Goal: Browse casually: Explore the website without a specific task or goal

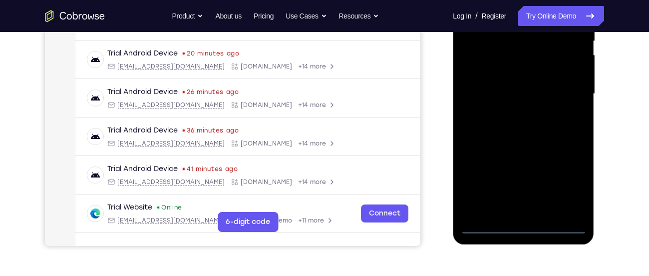
scroll to position [220, 0]
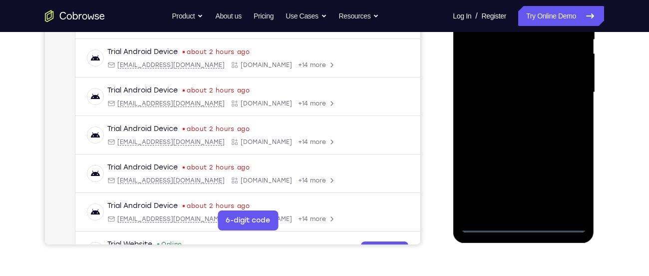
click at [557, 229] on div at bounding box center [524, 93] width 126 height 280
drag, startPoint x: 472, startPoint y: 133, endPoint x: 644, endPoint y: 117, distance: 173.1
click at [596, 117] on html "Online web based iOS Simulators and Android Emulators. Run iPhone, iPad, Mobile…" at bounding box center [524, 95] width 142 height 300
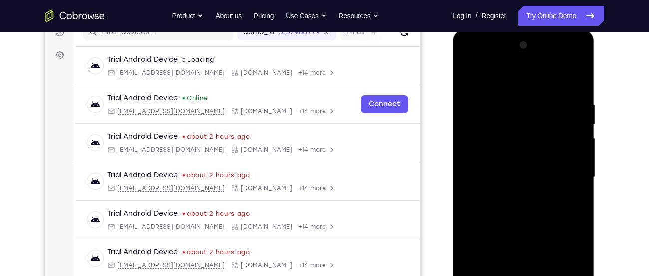
click at [484, 173] on div at bounding box center [524, 177] width 126 height 280
click at [568, 266] on div at bounding box center [524, 177] width 126 height 280
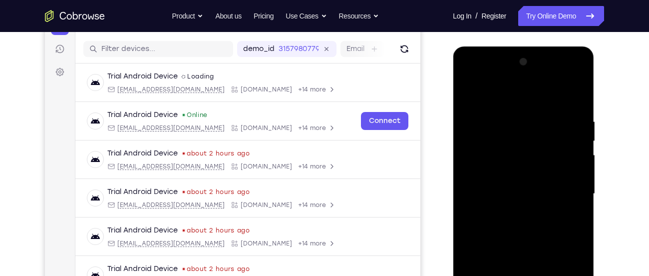
scroll to position [117, 0]
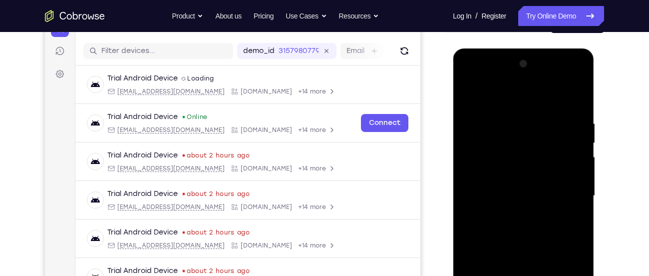
click at [529, 95] on div at bounding box center [524, 196] width 126 height 280
click at [564, 186] on div at bounding box center [524, 196] width 126 height 280
click at [506, 214] on div at bounding box center [524, 196] width 126 height 280
drag, startPoint x: 522, startPoint y: 191, endPoint x: 521, endPoint y: 239, distance: 48.0
click at [521, 239] on div at bounding box center [524, 196] width 126 height 280
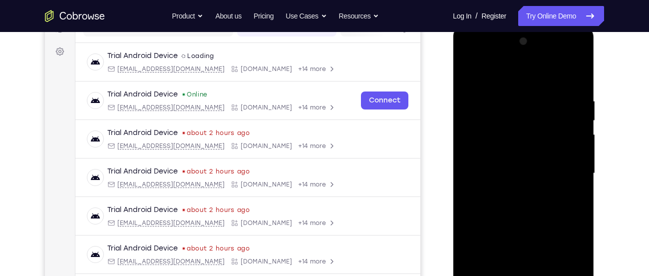
scroll to position [145, 0]
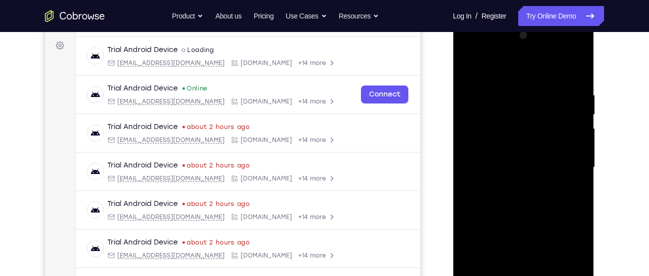
click at [530, 218] on div at bounding box center [524, 167] width 126 height 280
click at [525, 127] on div at bounding box center [524, 167] width 126 height 280
click at [525, 138] on div at bounding box center [524, 167] width 126 height 280
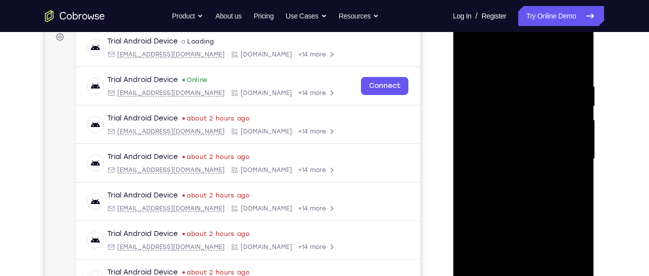
click at [525, 216] on div at bounding box center [524, 159] width 126 height 280
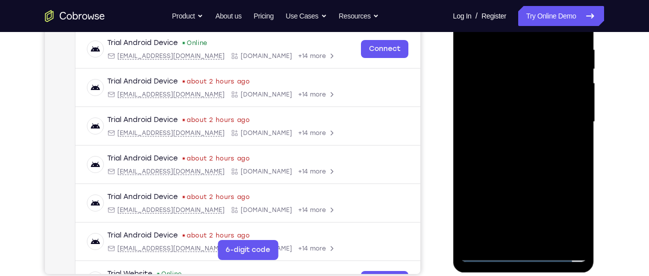
scroll to position [191, 0]
click at [525, 236] on div at bounding box center [524, 122] width 126 height 280
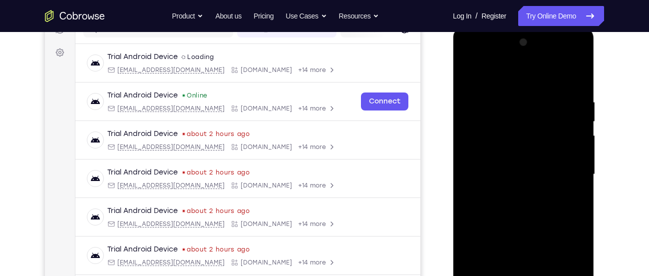
scroll to position [139, 0]
click at [485, 157] on div at bounding box center [524, 174] width 126 height 280
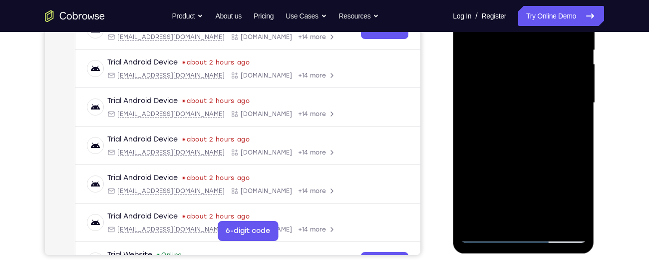
scroll to position [209, 0]
click at [549, 145] on div at bounding box center [524, 104] width 126 height 280
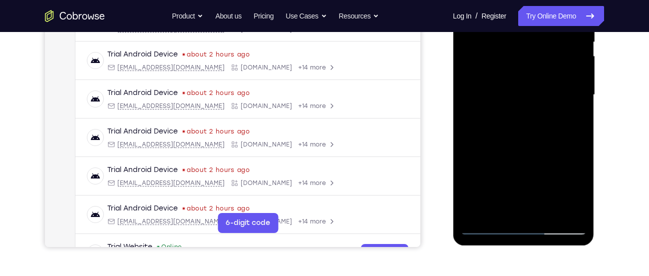
scroll to position [218, 0]
click at [579, 140] on div at bounding box center [524, 95] width 126 height 280
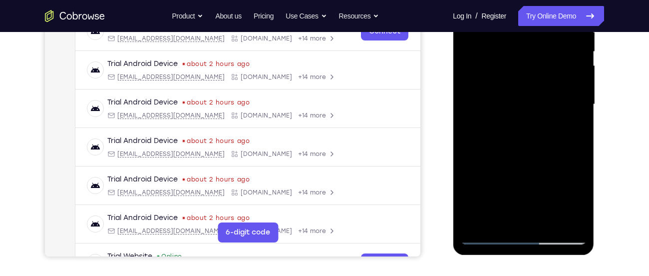
scroll to position [208, 0]
click at [470, 150] on div at bounding box center [524, 105] width 126 height 280
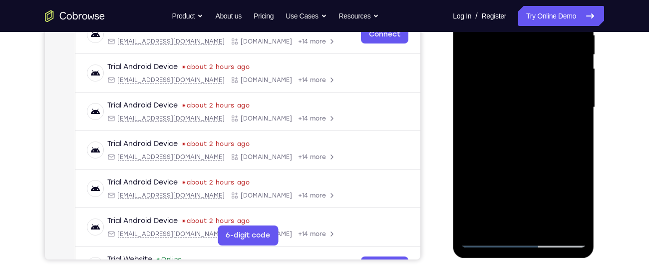
scroll to position [205, 0]
click at [582, 152] on div at bounding box center [524, 108] width 126 height 280
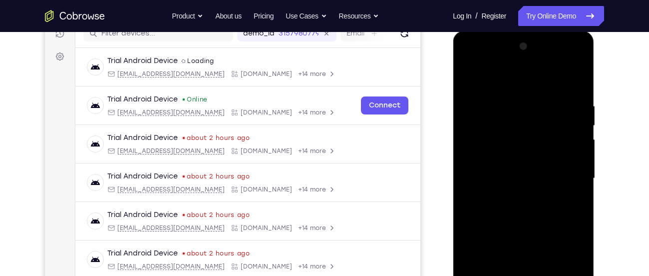
scroll to position [144, 0]
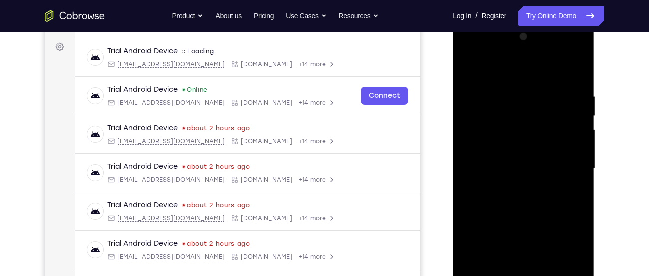
click at [539, 91] on div at bounding box center [524, 169] width 126 height 280
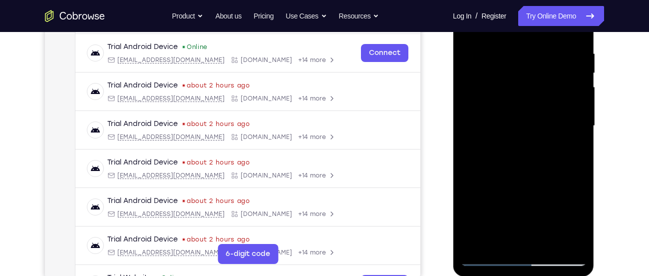
scroll to position [193, 0]
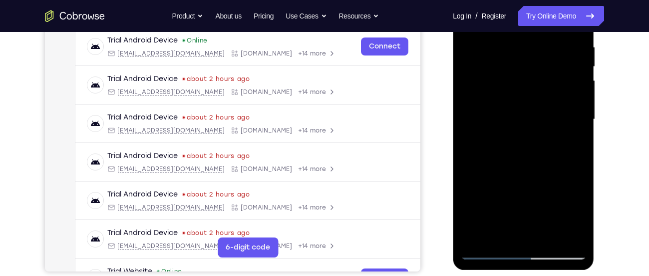
click at [571, 197] on div at bounding box center [524, 120] width 126 height 280
click at [471, 156] on div at bounding box center [524, 120] width 126 height 280
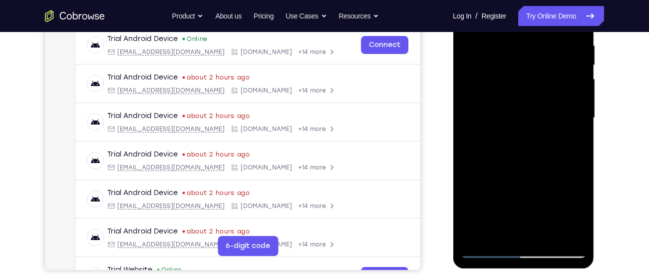
scroll to position [195, 0]
click at [473, 132] on div at bounding box center [524, 118] width 126 height 280
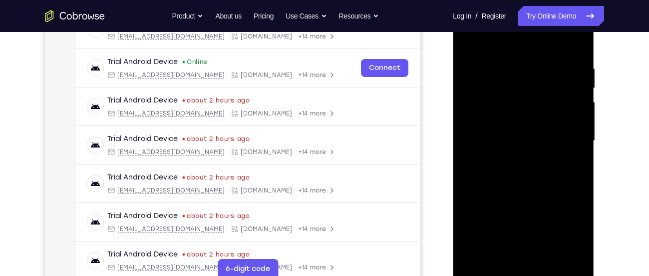
scroll to position [172, 0]
click at [574, 40] on div at bounding box center [524, 140] width 126 height 280
drag, startPoint x: 548, startPoint y: 67, endPoint x: 481, endPoint y: 72, distance: 66.6
click at [481, 72] on div at bounding box center [524, 140] width 126 height 280
drag, startPoint x: 556, startPoint y: 63, endPoint x: 482, endPoint y: 68, distance: 74.1
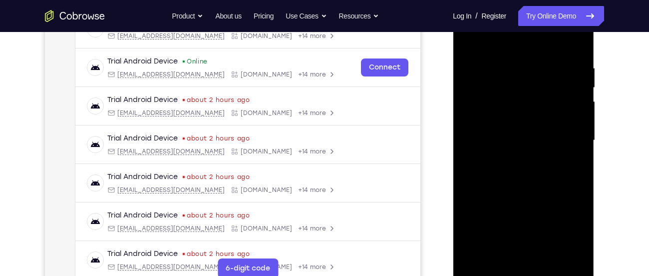
click at [482, 68] on div at bounding box center [524, 140] width 126 height 280
click at [488, 66] on div at bounding box center [524, 140] width 126 height 280
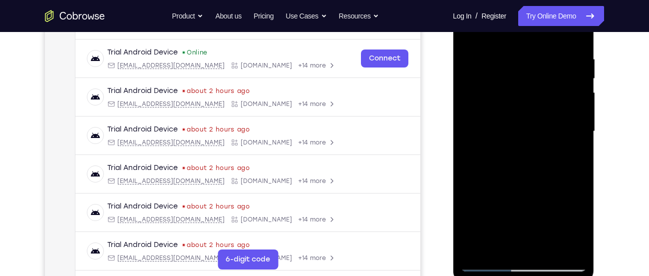
click at [570, 129] on div at bounding box center [524, 132] width 126 height 280
click at [573, 98] on div at bounding box center [524, 132] width 126 height 280
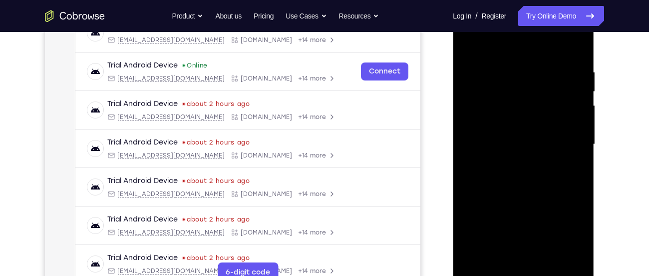
scroll to position [166, 0]
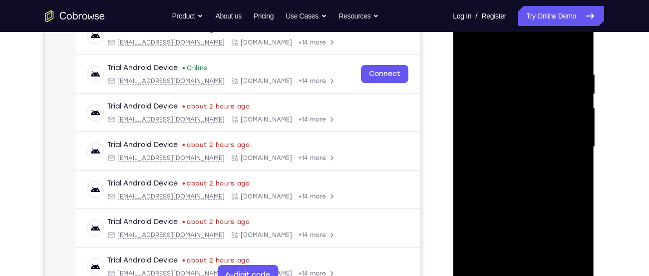
click at [578, 49] on div at bounding box center [524, 147] width 126 height 280
click at [493, 76] on div at bounding box center [524, 147] width 126 height 280
click at [577, 51] on div at bounding box center [524, 147] width 126 height 280
click at [553, 65] on div at bounding box center [524, 147] width 126 height 280
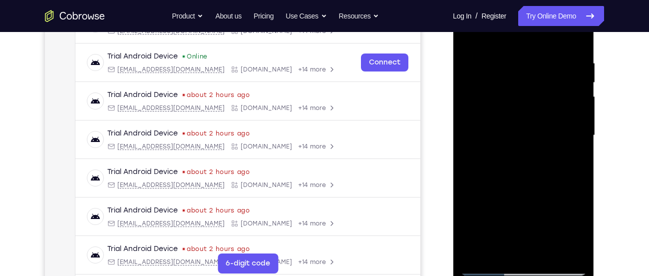
scroll to position [176, 0]
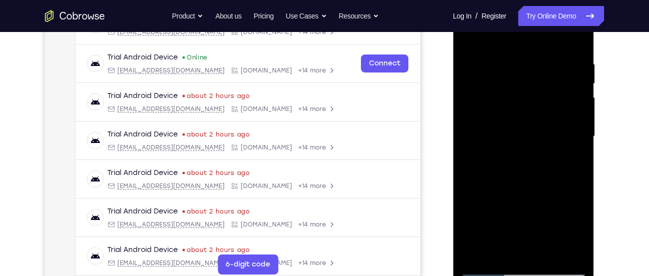
click at [575, 42] on div at bounding box center [524, 137] width 126 height 280
drag, startPoint x: 466, startPoint y: 60, endPoint x: 549, endPoint y: 63, distance: 83.0
click at [549, 63] on div at bounding box center [524, 137] width 126 height 280
drag, startPoint x: 478, startPoint y: 58, endPoint x: 555, endPoint y: 52, distance: 77.6
click at [555, 52] on div at bounding box center [524, 137] width 126 height 280
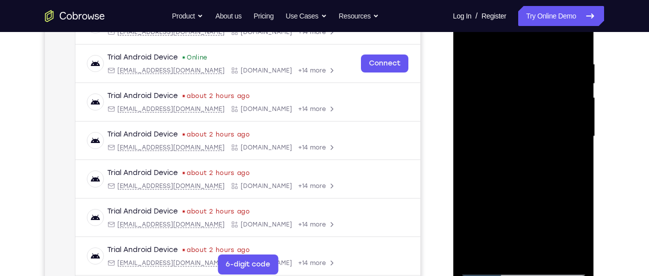
click at [507, 61] on div at bounding box center [524, 137] width 126 height 280
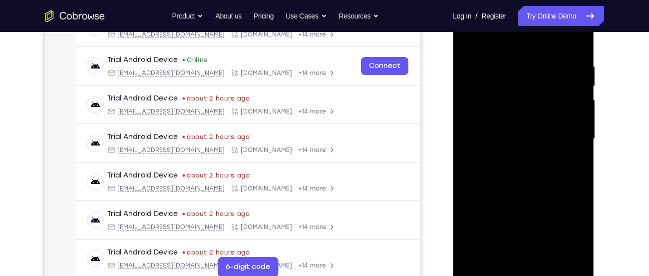
scroll to position [173, 0]
click at [533, 72] on div at bounding box center [524, 140] width 126 height 280
click at [479, 105] on div at bounding box center [524, 140] width 126 height 280
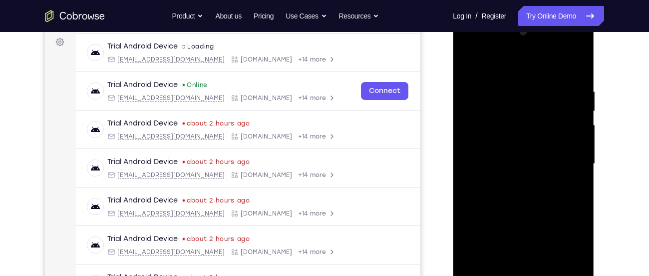
scroll to position [148, 0]
click at [475, 68] on div at bounding box center [524, 164] width 126 height 280
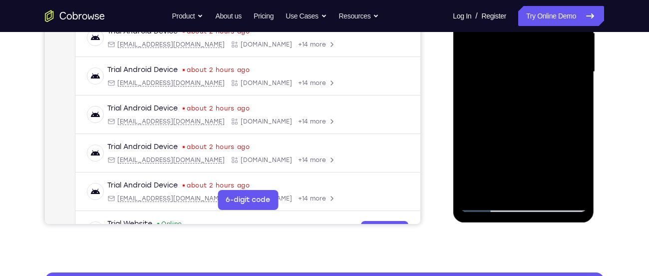
scroll to position [245, 0]
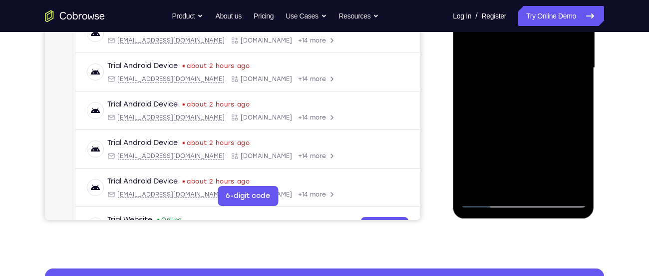
drag, startPoint x: 533, startPoint y: 154, endPoint x: 531, endPoint y: 65, distance: 88.4
click at [531, 65] on div at bounding box center [524, 68] width 126 height 280
drag, startPoint x: 535, startPoint y: 143, endPoint x: 552, endPoint y: 51, distance: 94.0
click at [552, 51] on div at bounding box center [524, 68] width 126 height 280
drag, startPoint x: 529, startPoint y: 144, endPoint x: 555, endPoint y: 31, distance: 115.9
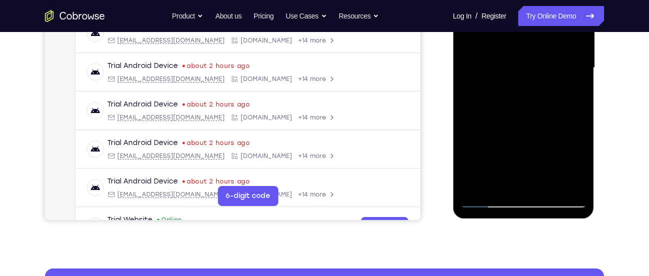
click at [555, 31] on div at bounding box center [524, 68] width 126 height 280
click at [581, 171] on div at bounding box center [524, 68] width 126 height 280
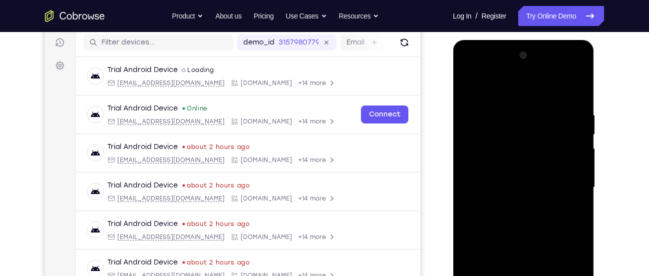
scroll to position [125, 0]
click at [467, 86] on div at bounding box center [524, 188] width 126 height 280
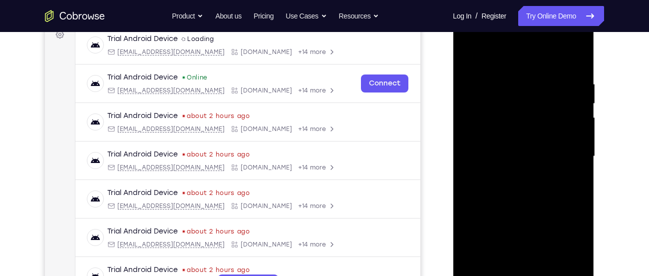
scroll to position [159, 0]
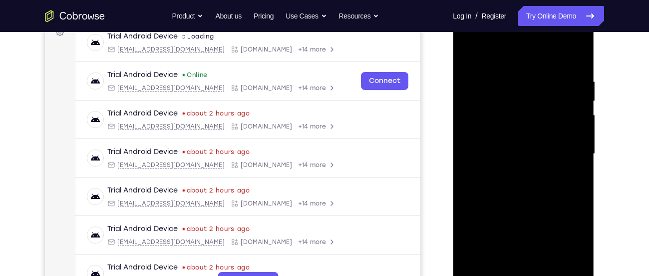
click at [576, 57] on div at bounding box center [524, 154] width 126 height 280
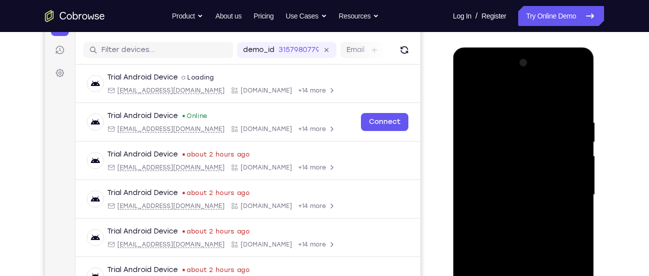
scroll to position [117, 0]
drag, startPoint x: 545, startPoint y: 145, endPoint x: 526, endPoint y: 222, distance: 79.1
click at [526, 222] on div at bounding box center [524, 195] width 126 height 280
drag, startPoint x: 556, startPoint y: 117, endPoint x: 531, endPoint y: 222, distance: 108.2
click at [531, 222] on div at bounding box center [524, 195] width 126 height 280
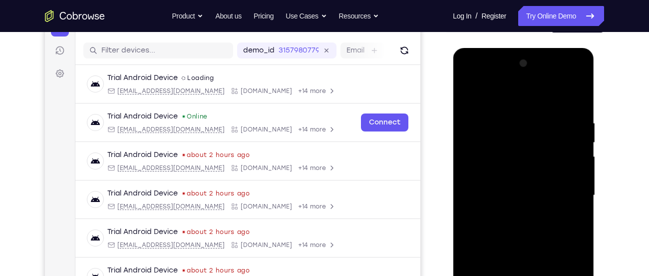
drag, startPoint x: 542, startPoint y: 144, endPoint x: 533, endPoint y: 222, distance: 78.5
click at [533, 222] on div at bounding box center [524, 195] width 126 height 280
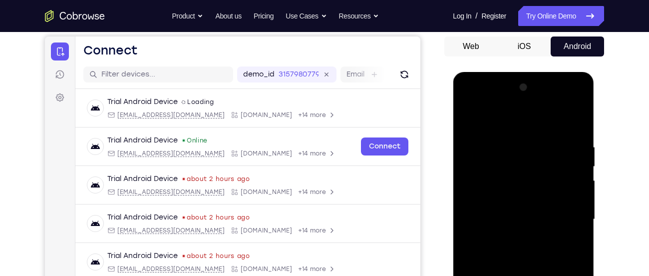
scroll to position [93, 0]
click at [545, 140] on div at bounding box center [524, 220] width 126 height 280
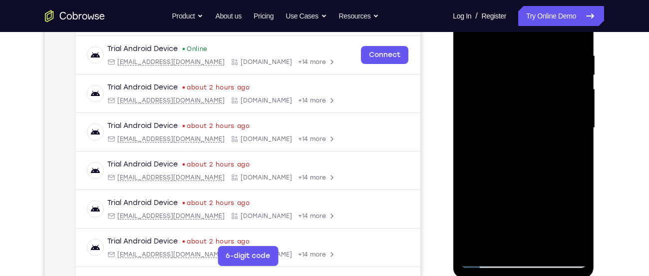
scroll to position [178, 0]
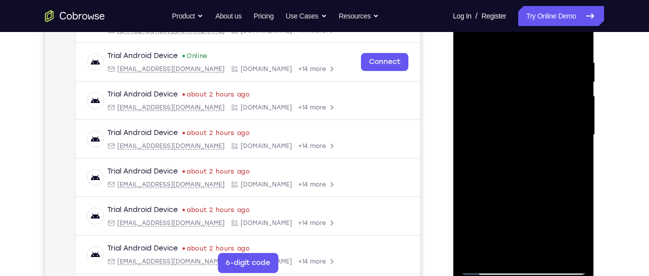
click at [475, 40] on div at bounding box center [524, 135] width 126 height 280
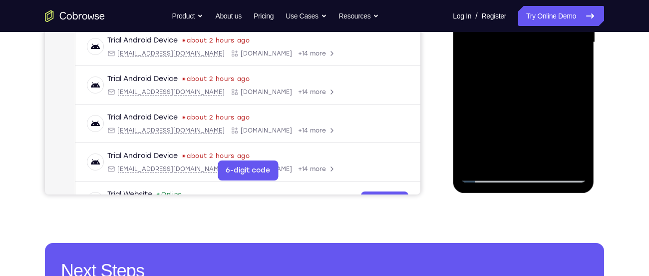
scroll to position [271, 0]
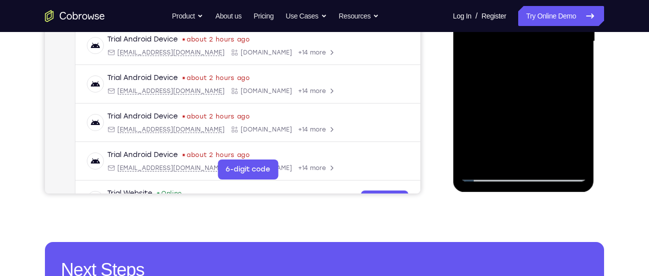
click at [485, 129] on div at bounding box center [524, 42] width 126 height 280
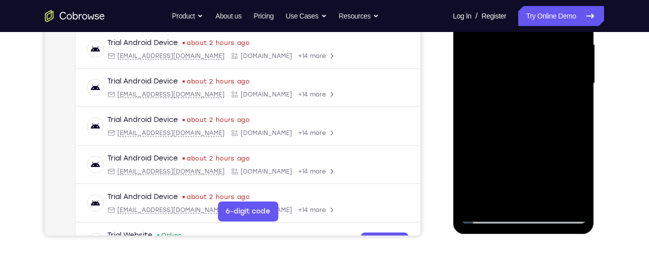
scroll to position [226, 0]
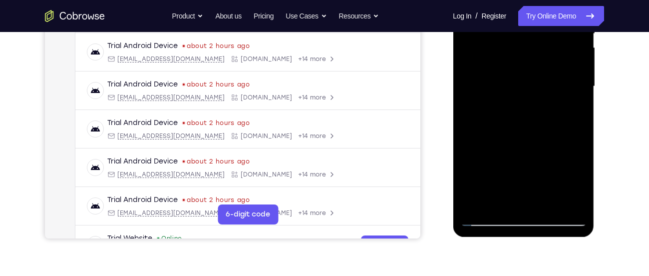
click at [577, 92] on div at bounding box center [524, 87] width 126 height 280
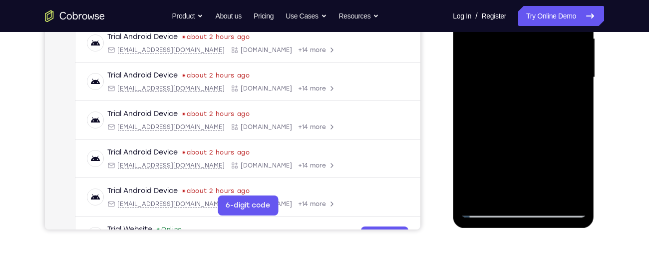
scroll to position [236, 0]
click at [578, 82] on div at bounding box center [524, 77] width 126 height 280
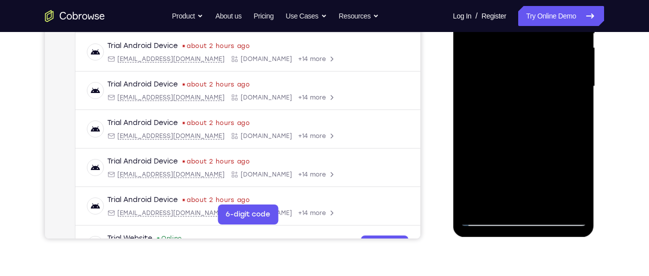
scroll to position [225, 0]
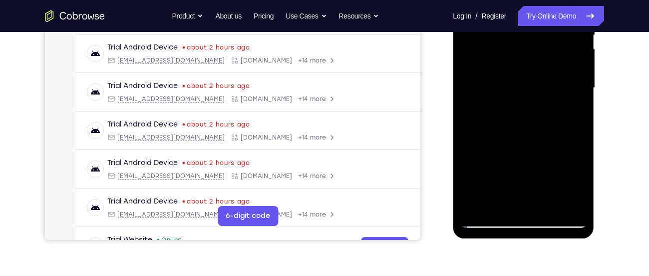
click at [577, 94] on div at bounding box center [524, 88] width 126 height 280
click at [466, 93] on div at bounding box center [524, 88] width 126 height 280
click at [580, 94] on div at bounding box center [524, 88] width 126 height 280
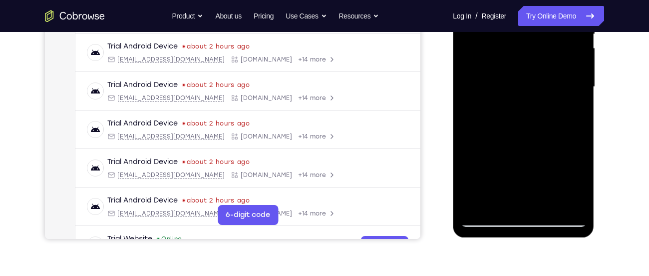
scroll to position [226, 0]
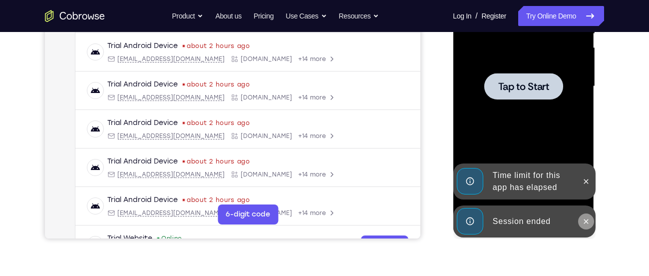
click at [587, 226] on button at bounding box center [586, 221] width 16 height 16
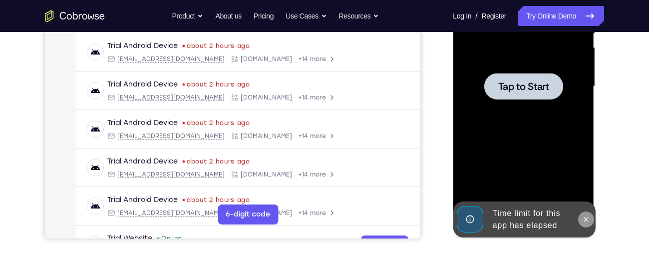
click at [586, 212] on button at bounding box center [586, 219] width 16 height 16
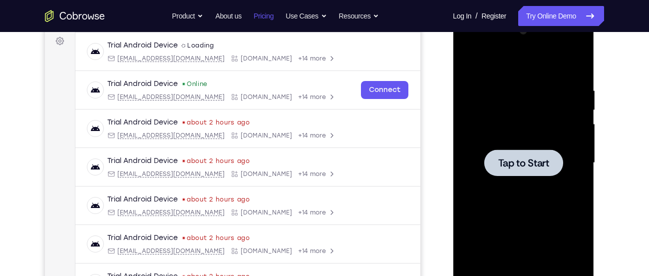
scroll to position [149, 0]
click at [506, 134] on div at bounding box center [524, 163] width 126 height 280
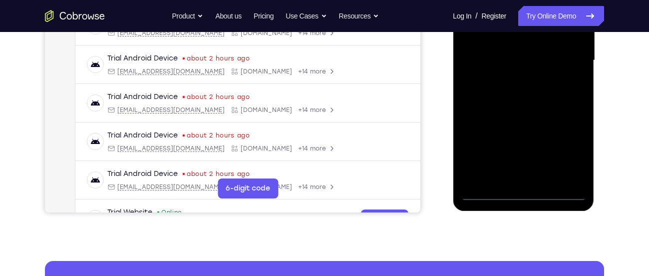
scroll to position [262, 0]
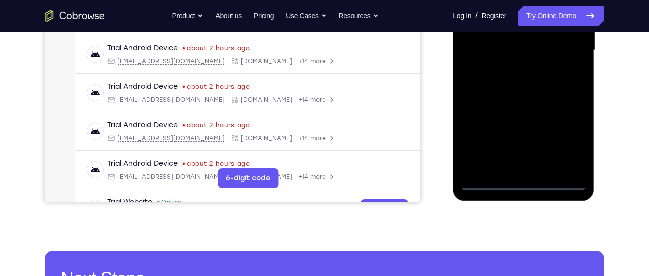
click at [561, 180] on div at bounding box center [524, 51] width 126 height 280
drag, startPoint x: 473, startPoint y: 121, endPoint x: 600, endPoint y: 92, distance: 129.8
click at [596, 92] on html "Online web based iOS Simulators and Android Emulators. Run iPhone, iPad, Mobile…" at bounding box center [524, 53] width 142 height 300
click at [487, 44] on div at bounding box center [524, 51] width 126 height 280
click at [576, 151] on div at bounding box center [524, 51] width 126 height 280
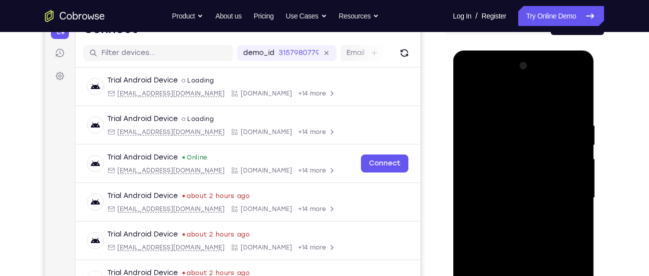
scroll to position [117, 0]
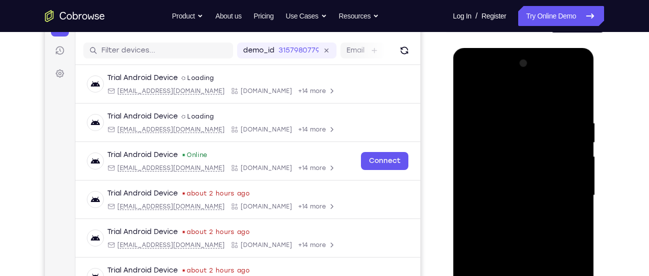
click at [523, 99] on div at bounding box center [524, 195] width 126 height 280
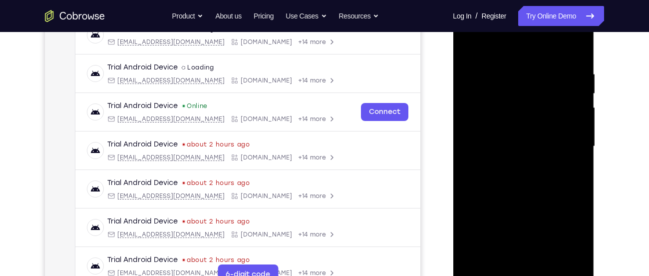
scroll to position [168, 0]
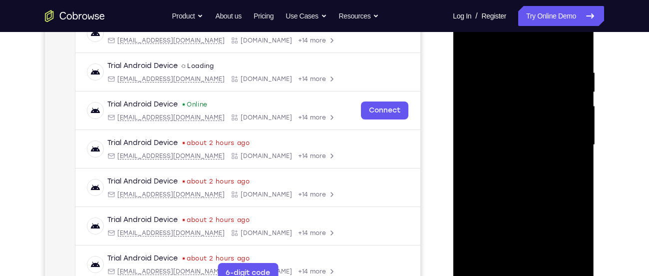
click at [564, 145] on div at bounding box center [524, 145] width 126 height 280
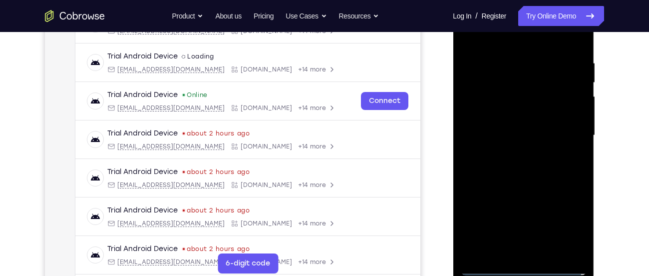
scroll to position [178, 0]
click at [515, 152] on div at bounding box center [524, 135] width 126 height 280
click at [513, 182] on div at bounding box center [524, 135] width 126 height 280
click at [515, 87] on div at bounding box center [524, 135] width 126 height 280
click at [513, 109] on div at bounding box center [524, 135] width 126 height 280
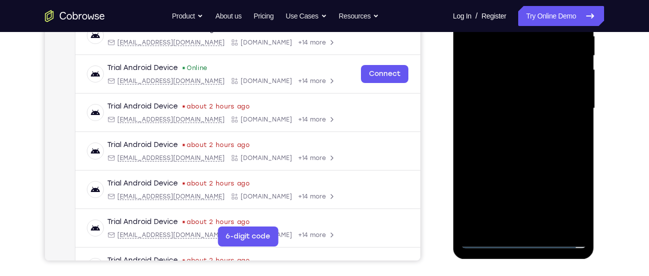
scroll to position [205, 0]
click at [504, 166] on div at bounding box center [524, 108] width 126 height 280
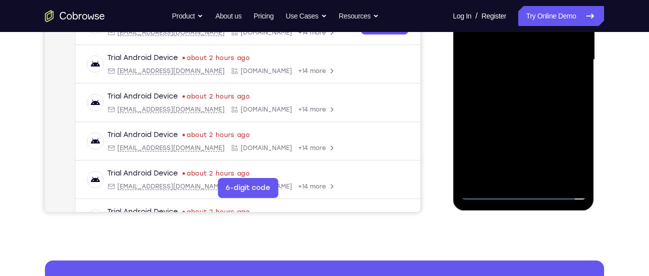
scroll to position [255, 0]
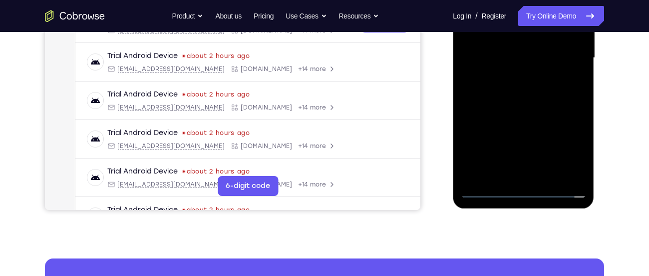
click at [524, 176] on div at bounding box center [524, 58] width 126 height 280
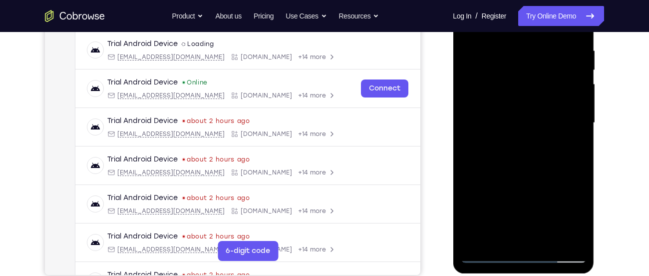
scroll to position [188, 0]
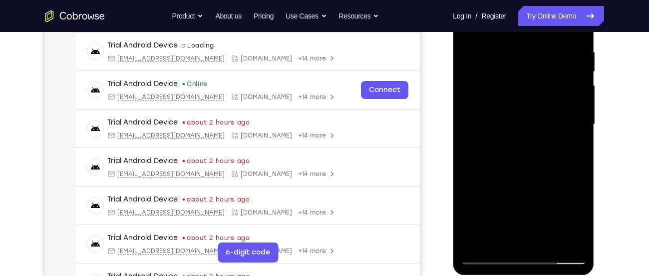
click at [539, 162] on div at bounding box center [524, 125] width 126 height 280
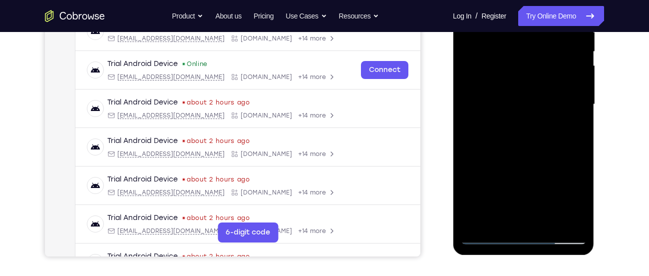
scroll to position [234, 0]
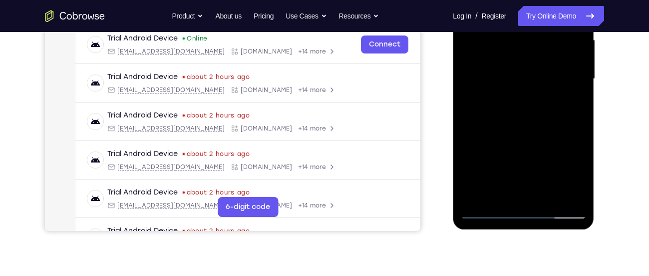
click at [546, 197] on div at bounding box center [524, 79] width 126 height 280
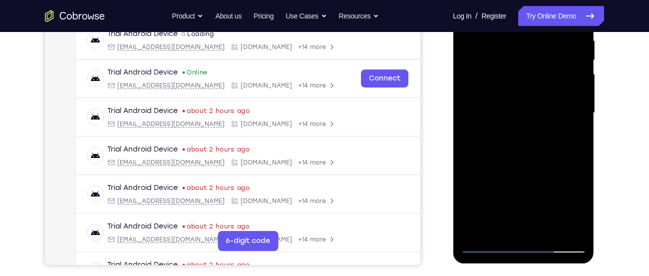
scroll to position [199, 0]
click at [539, 164] on div at bounding box center [524, 114] width 126 height 280
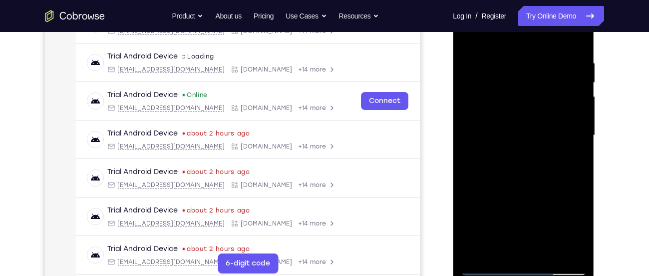
scroll to position [175, 0]
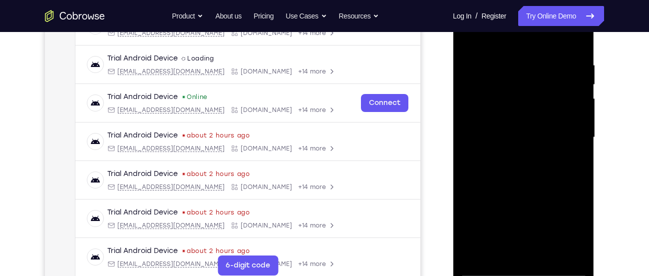
click at [543, 113] on div at bounding box center [524, 138] width 126 height 280
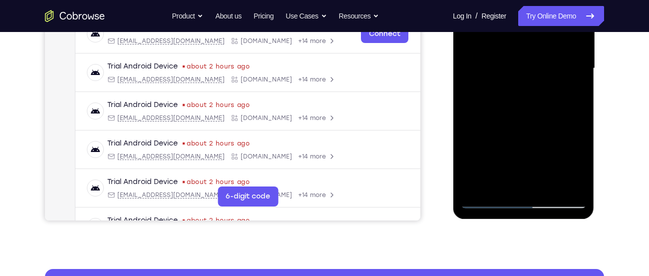
scroll to position [246, 0]
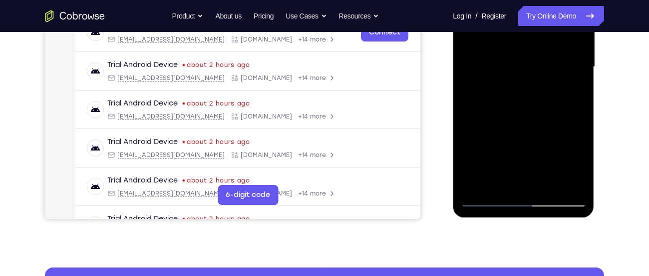
click at [484, 199] on div at bounding box center [524, 67] width 126 height 280
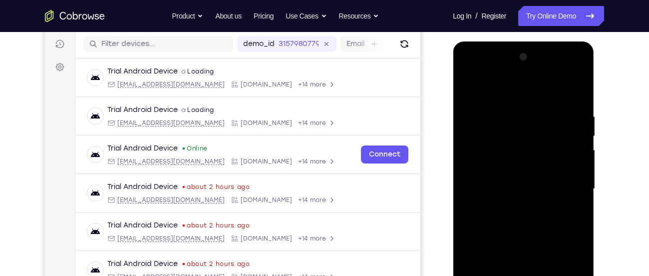
scroll to position [123, 0]
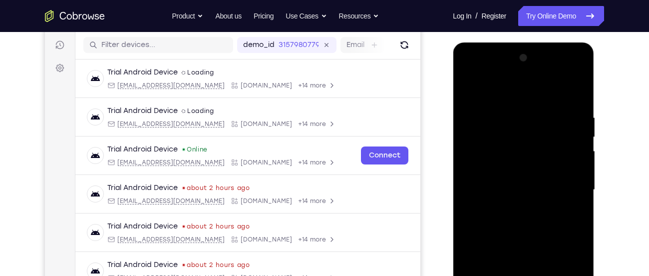
click at [470, 87] on div at bounding box center [524, 190] width 126 height 280
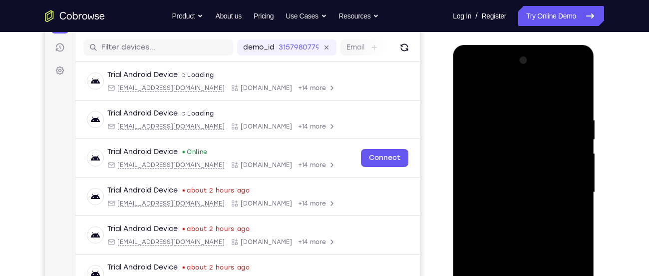
scroll to position [119, 0]
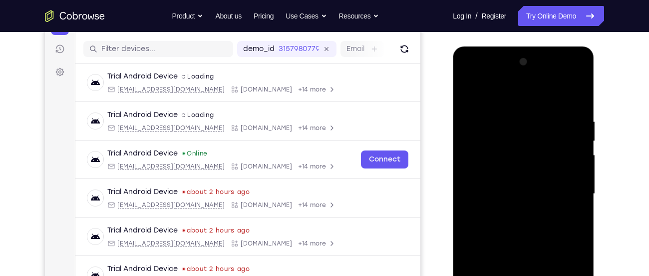
click at [486, 115] on div at bounding box center [524, 194] width 126 height 280
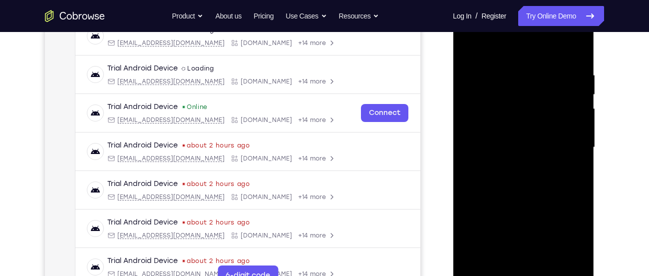
scroll to position [152, 0]
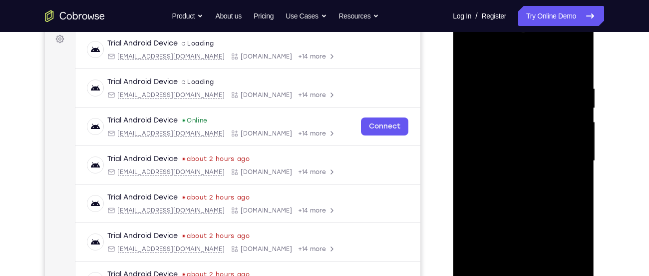
click at [559, 145] on div at bounding box center [524, 161] width 126 height 280
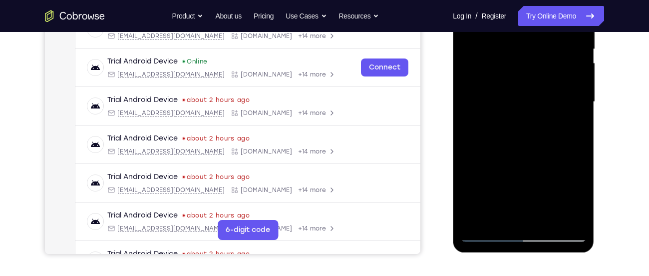
scroll to position [211, 0]
click at [567, 110] on div at bounding box center [524, 102] width 126 height 280
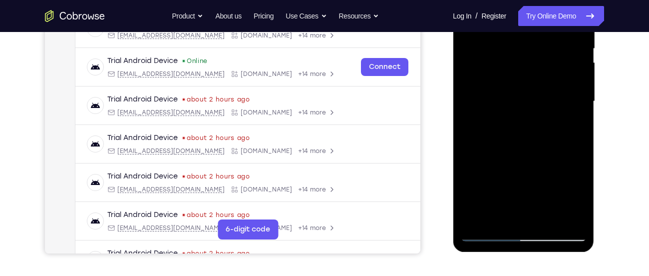
click at [567, 110] on div at bounding box center [524, 102] width 126 height 280
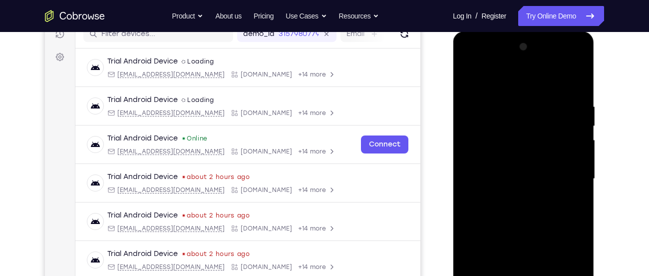
scroll to position [125, 0]
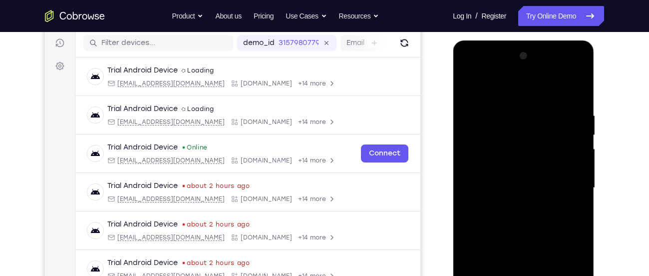
click at [481, 107] on div at bounding box center [524, 188] width 126 height 280
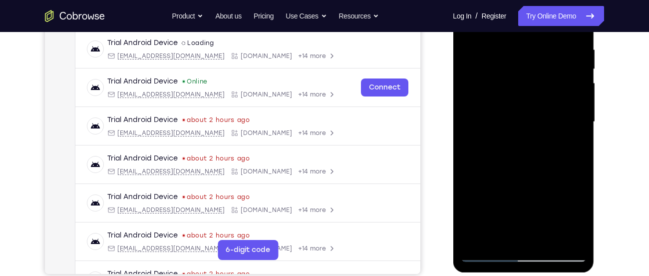
scroll to position [190, 0]
click at [554, 102] on div at bounding box center [524, 123] width 126 height 280
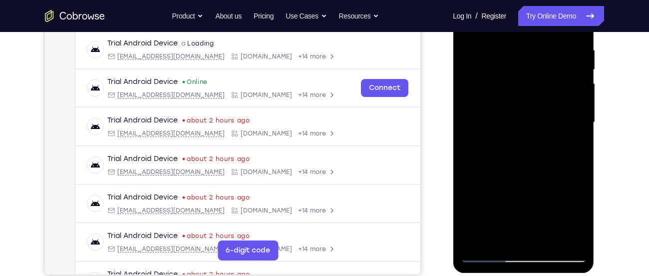
click at [554, 102] on div at bounding box center [524, 123] width 126 height 280
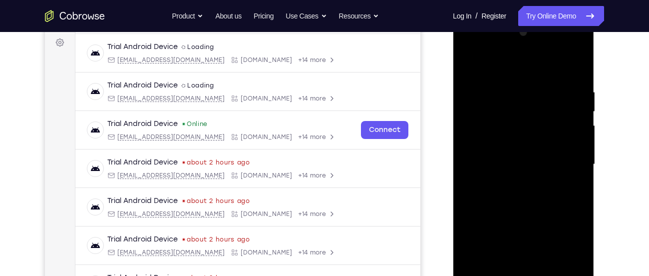
scroll to position [147, 0]
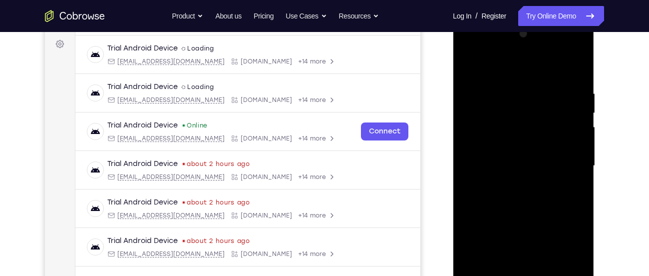
click at [487, 91] on div at bounding box center [524, 166] width 126 height 280
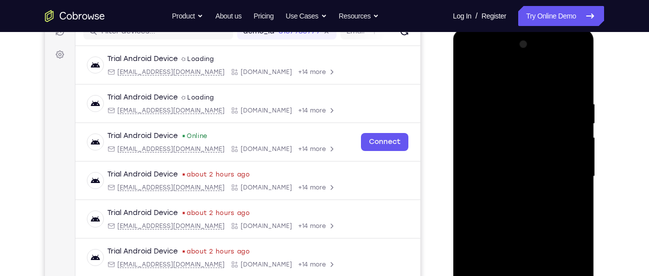
scroll to position [136, 0]
click at [564, 148] on div at bounding box center [524, 177] width 126 height 280
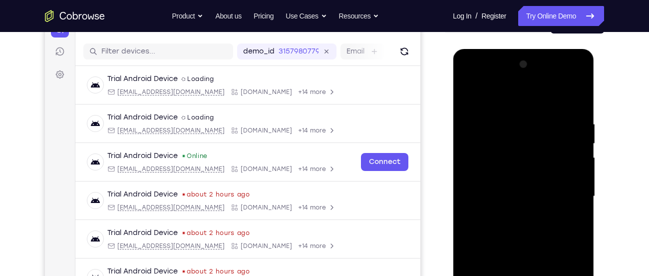
scroll to position [109, 0]
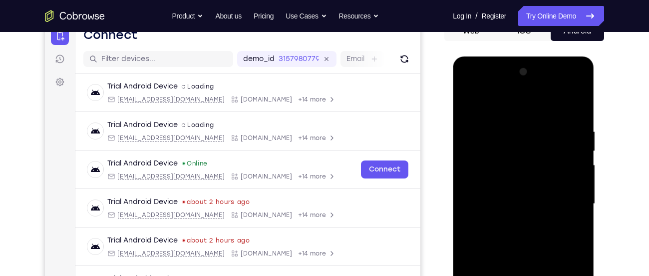
click at [575, 107] on div at bounding box center [524, 204] width 126 height 280
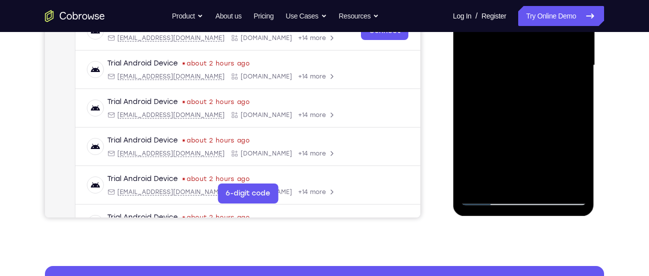
scroll to position [252, 0]
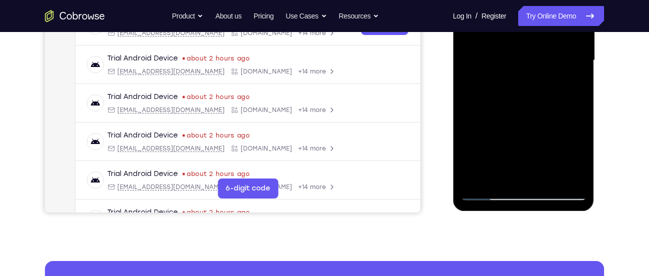
click at [568, 180] on div at bounding box center [524, 61] width 126 height 280
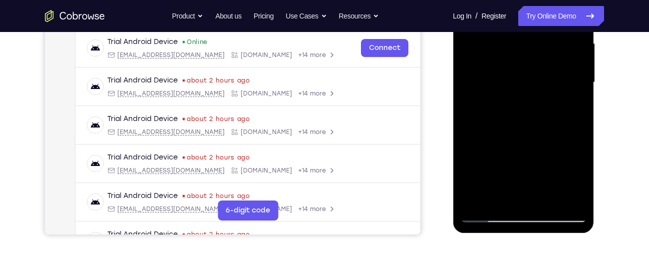
scroll to position [230, 0]
click at [582, 187] on div at bounding box center [524, 83] width 126 height 280
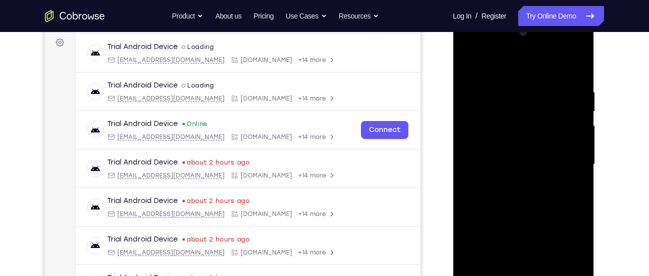
scroll to position [148, 0]
click at [476, 158] on div at bounding box center [524, 165] width 126 height 280
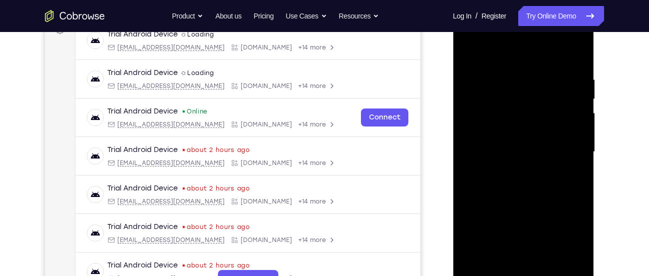
scroll to position [161, 0]
click at [566, 133] on div at bounding box center [524, 151] width 126 height 280
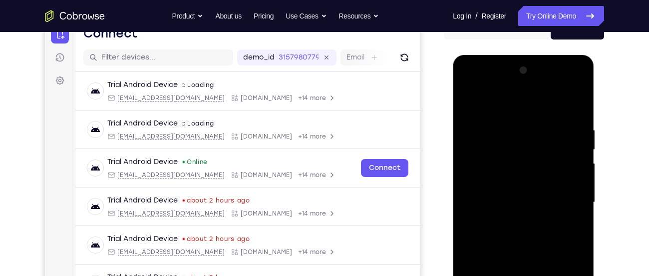
scroll to position [110, 0]
click at [582, 124] on div at bounding box center [524, 203] width 126 height 280
click at [575, 125] on div at bounding box center [524, 203] width 126 height 280
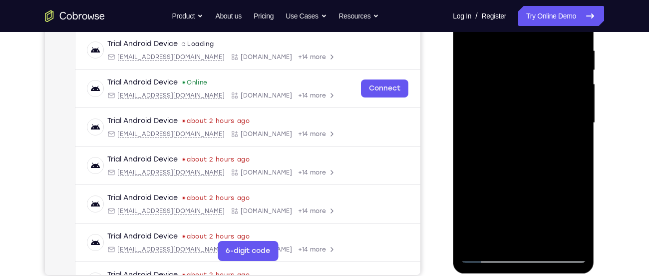
scroll to position [168, 0]
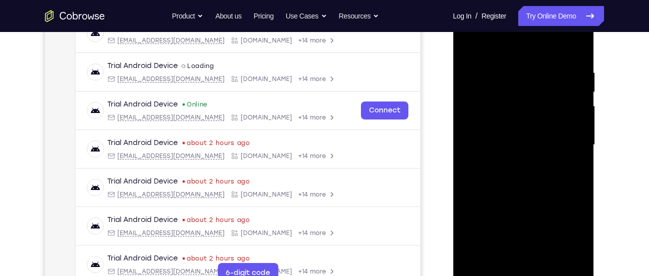
click at [569, 132] on div at bounding box center [524, 145] width 126 height 280
click at [471, 135] on div at bounding box center [524, 145] width 126 height 280
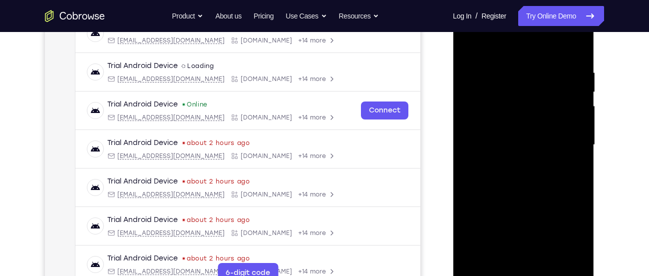
click at [471, 135] on div at bounding box center [524, 145] width 126 height 280
click at [563, 138] on div at bounding box center [524, 145] width 126 height 280
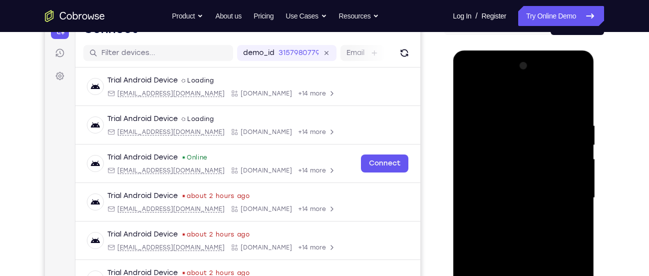
scroll to position [114, 0]
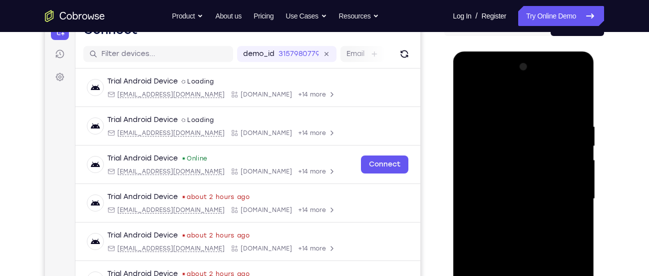
click at [577, 74] on div at bounding box center [524, 199] width 126 height 280
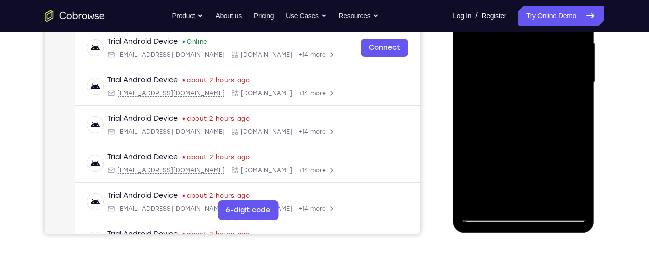
scroll to position [232, 0]
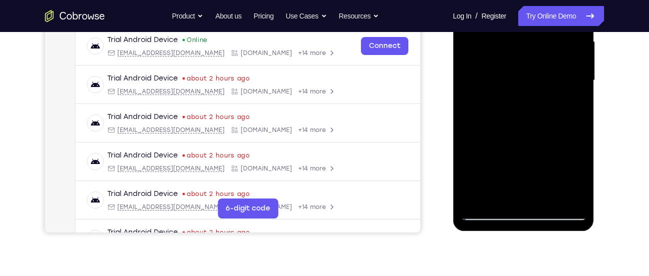
click at [478, 197] on div at bounding box center [524, 81] width 126 height 280
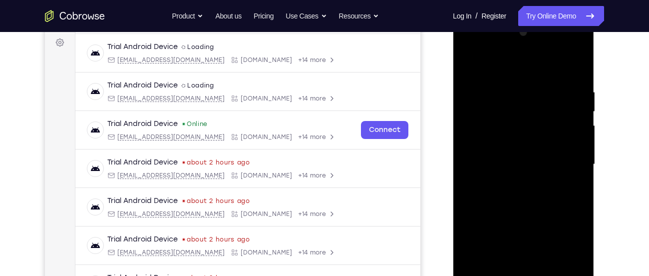
scroll to position [137, 0]
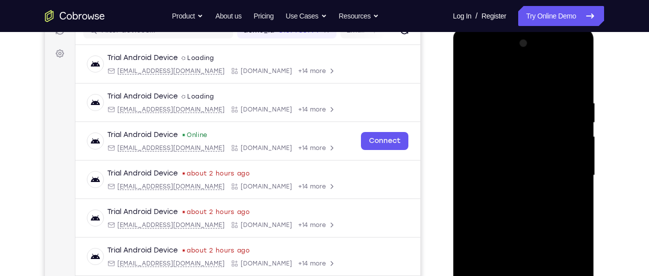
click at [487, 92] on div at bounding box center [524, 175] width 126 height 280
click at [490, 96] on div at bounding box center [524, 175] width 126 height 280
click at [577, 78] on div at bounding box center [524, 175] width 126 height 280
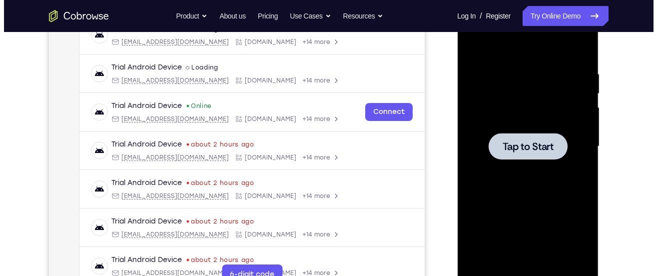
scroll to position [0, 0]
